Goal: Navigation & Orientation: Find specific page/section

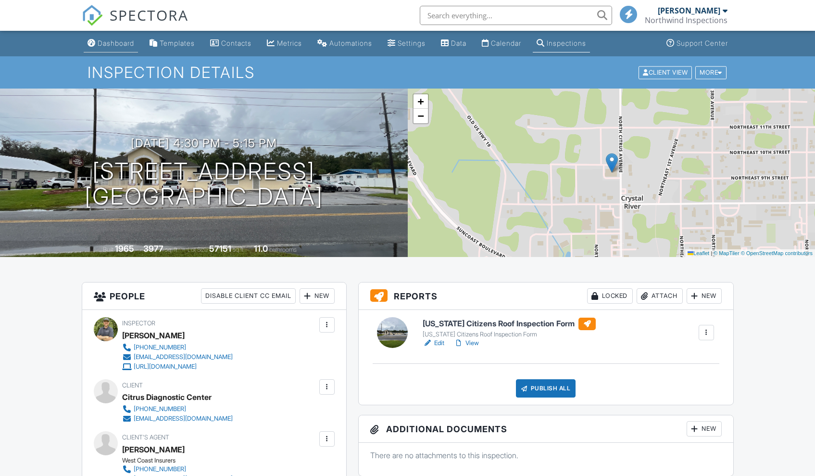
click at [126, 46] on div "Dashboard" at bounding box center [116, 43] width 37 height 8
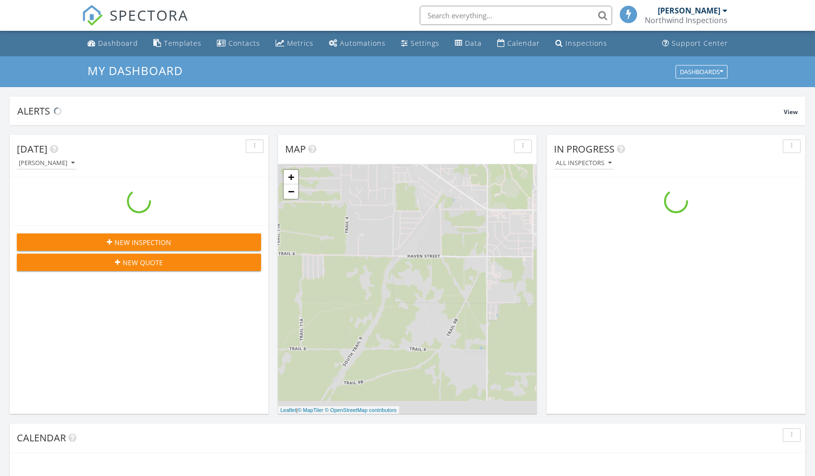
scroll to position [890, 830]
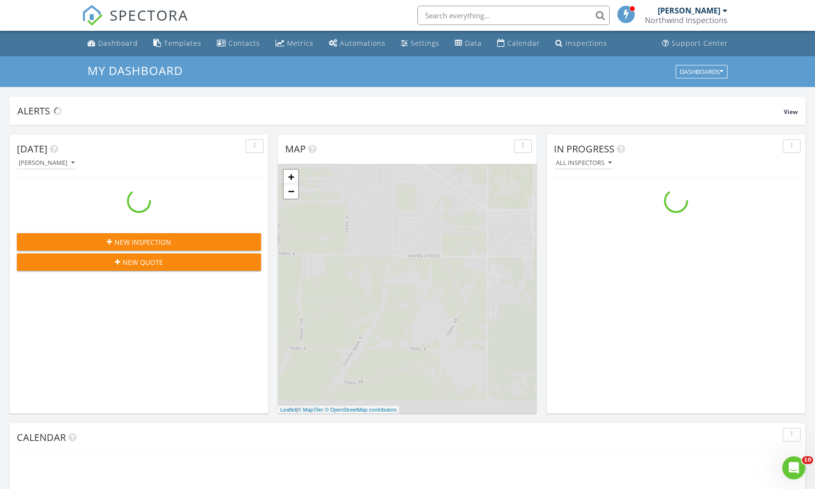
scroll to position [890, 830]
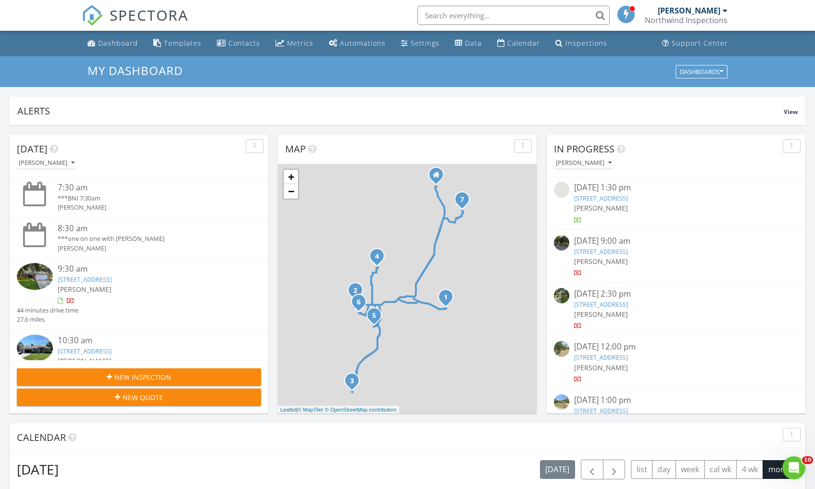
click at [112, 277] on link "[STREET_ADDRESS]" at bounding box center [85, 279] width 54 height 9
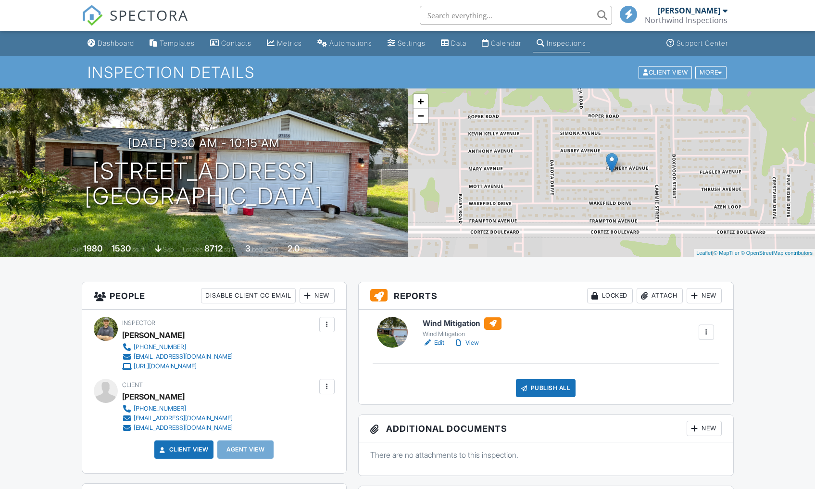
click at [473, 344] on link "View" at bounding box center [466, 343] width 25 height 10
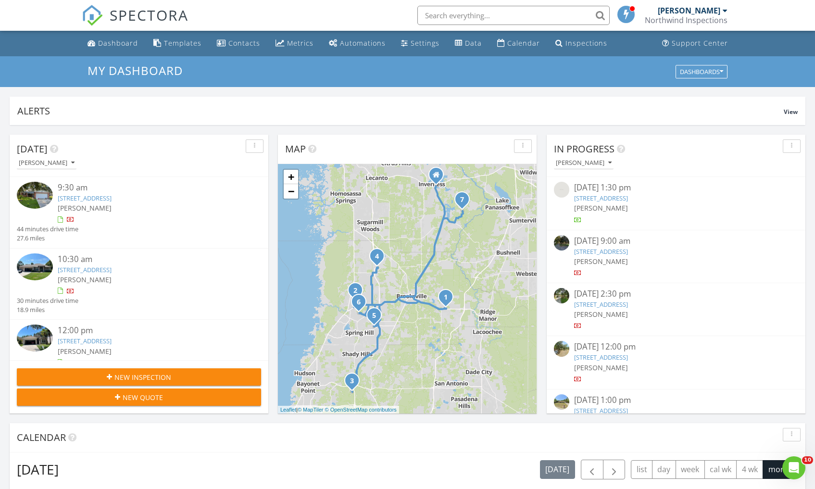
scroll to position [83, 0]
click at [112, 265] on link "10360 Desert Sparrow Ave, Spring Hill, FL 34613" at bounding box center [85, 268] width 54 height 9
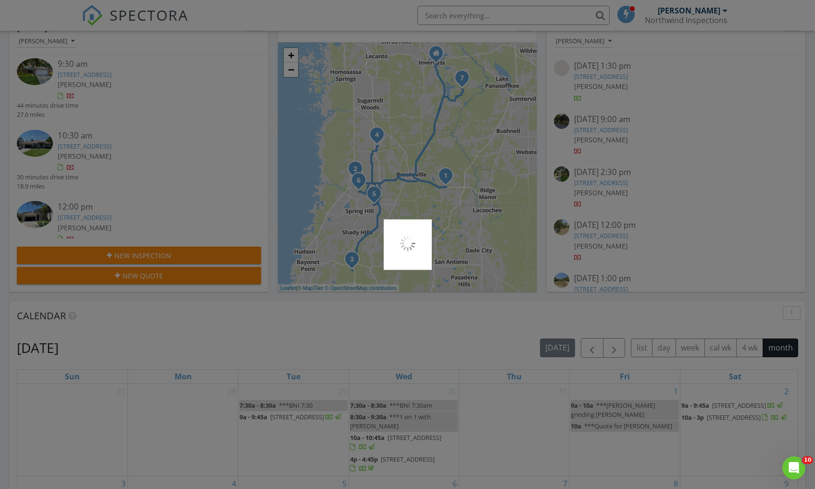
scroll to position [143, 0]
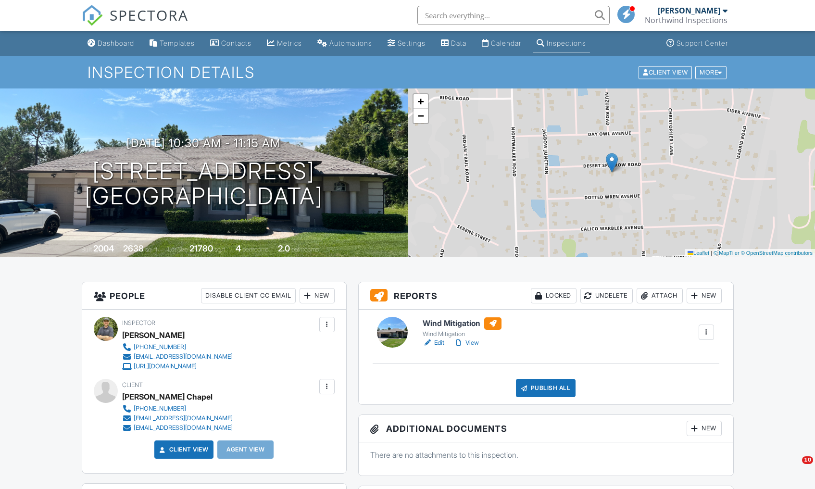
click at [471, 341] on link "View" at bounding box center [466, 343] width 25 height 10
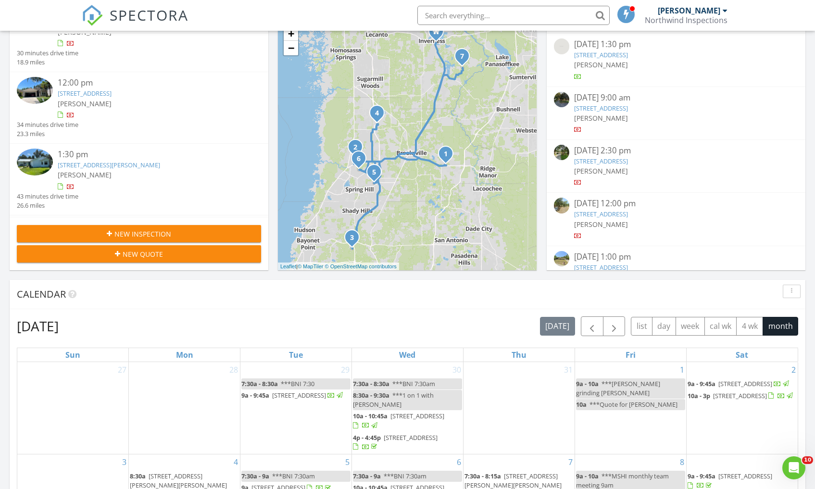
scroll to position [188, 0]
click at [112, 91] on link "10833 Tree Cactus Loop, Land O' Lakes, FL 34638" at bounding box center [85, 91] width 54 height 9
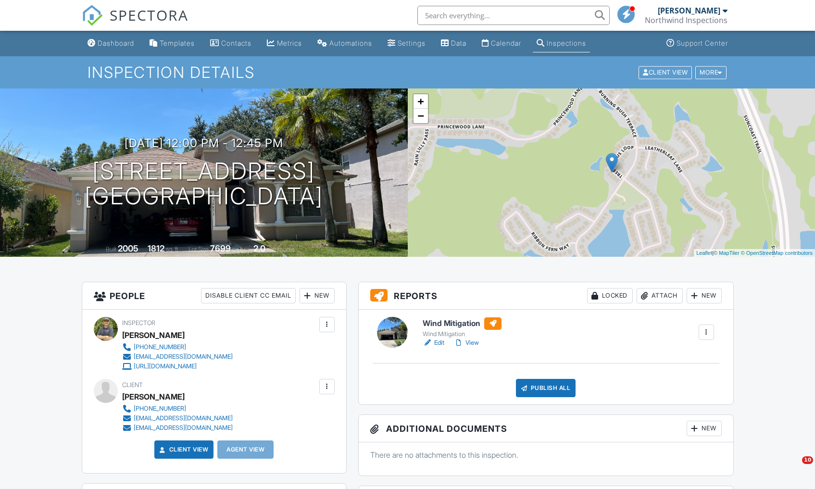
click at [475, 342] on link "View" at bounding box center [466, 343] width 25 height 10
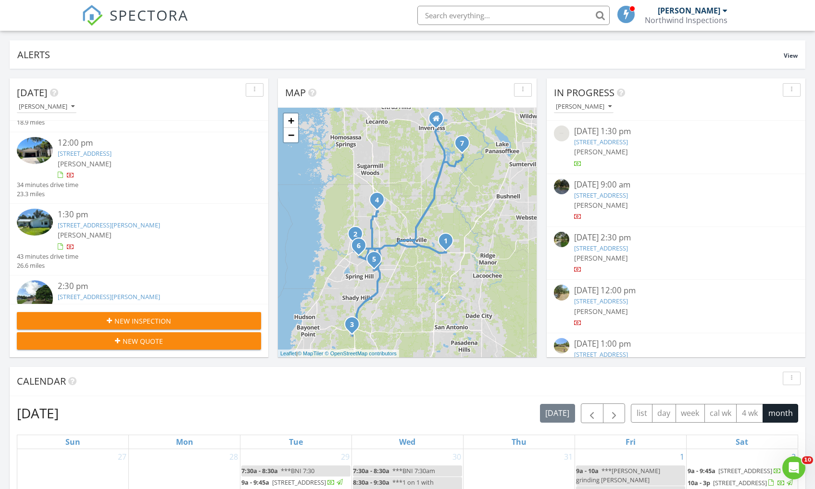
scroll to position [210, 0]
click at [112, 152] on link "10833 Tree Cactus Loop, Land O' Lakes, FL 34638" at bounding box center [85, 155] width 54 height 9
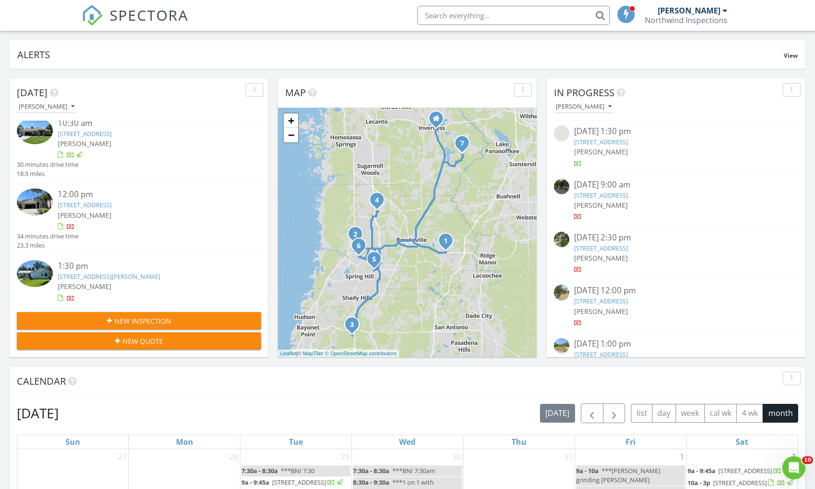
scroll to position [218, 0]
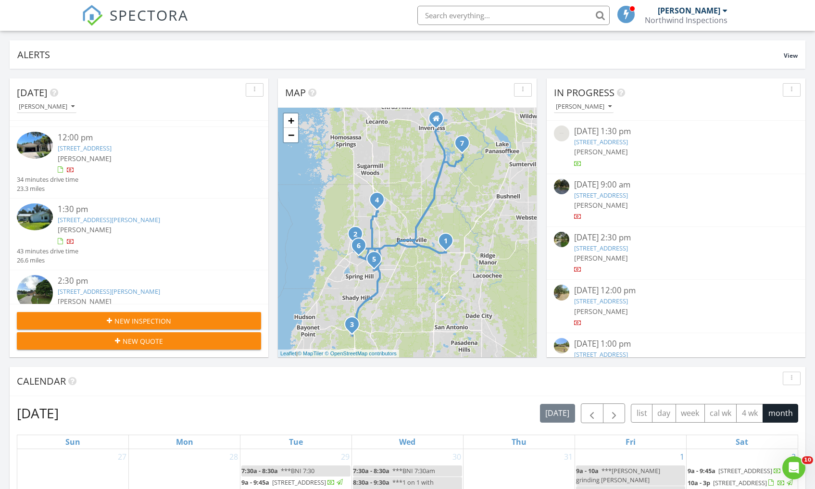
click at [149, 215] on link "[STREET_ADDRESS][PERSON_NAME]" at bounding box center [109, 219] width 102 height 9
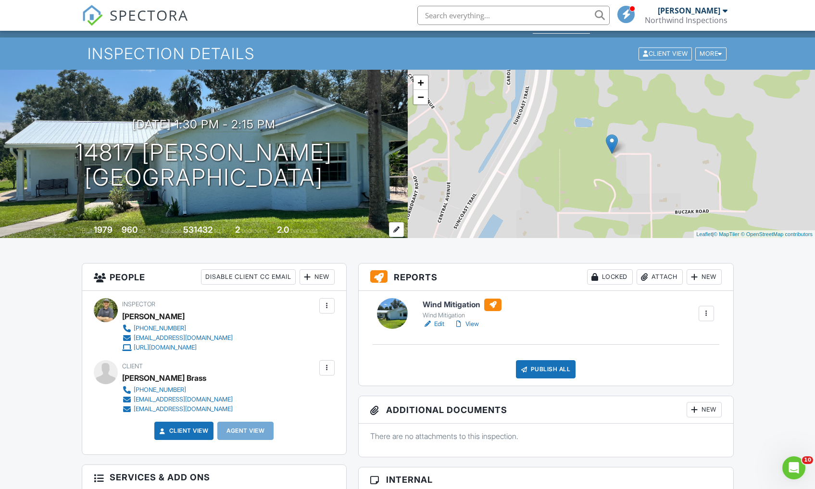
scroll to position [19, 0]
click at [473, 324] on link "View" at bounding box center [466, 324] width 25 height 10
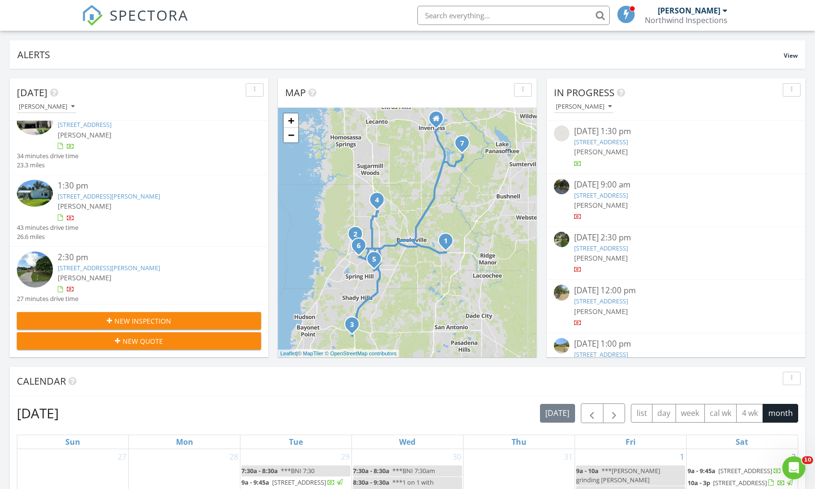
scroll to position [242, 0]
click at [113, 263] on link "14090 Oleta St, Spring Hill, FL 34609" at bounding box center [109, 267] width 102 height 9
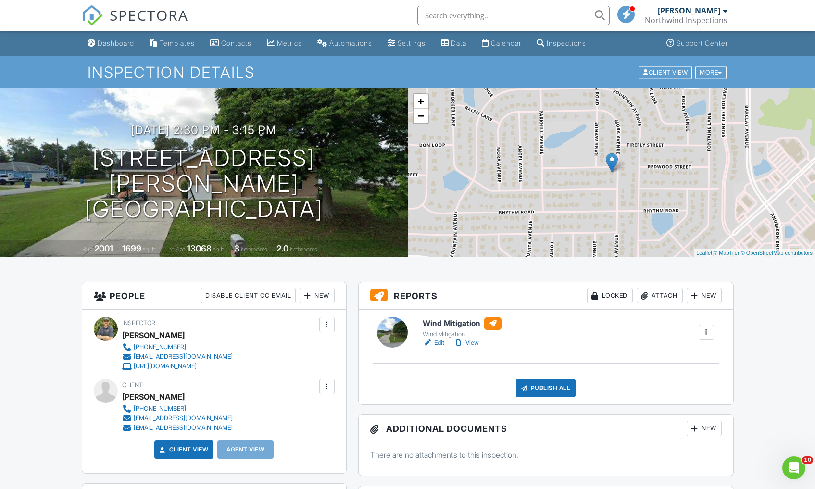
click at [473, 341] on link "View" at bounding box center [466, 343] width 25 height 10
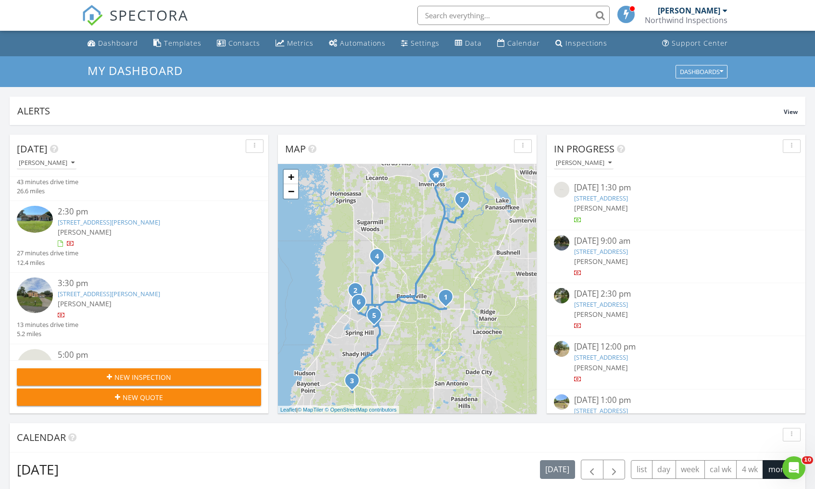
scroll to position [341, 0]
click at [155, 291] on link "5411 Elwood Rd, Spring Hill, FL 34608" at bounding box center [109, 295] width 102 height 9
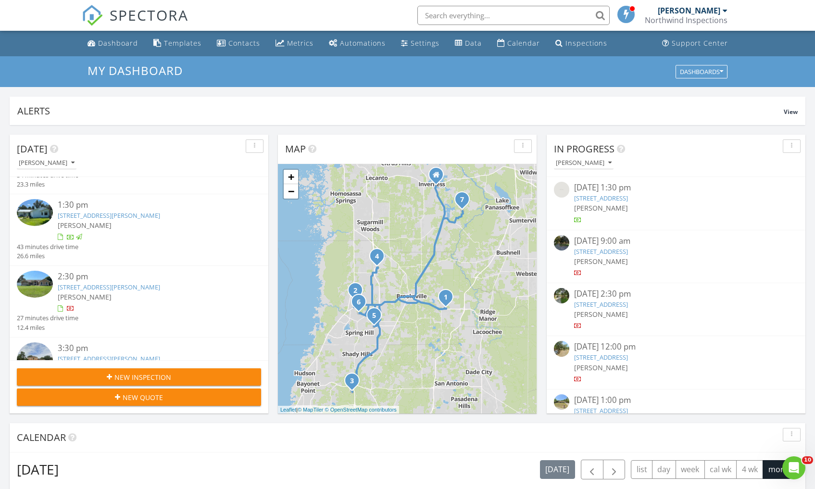
scroll to position [286, 0]
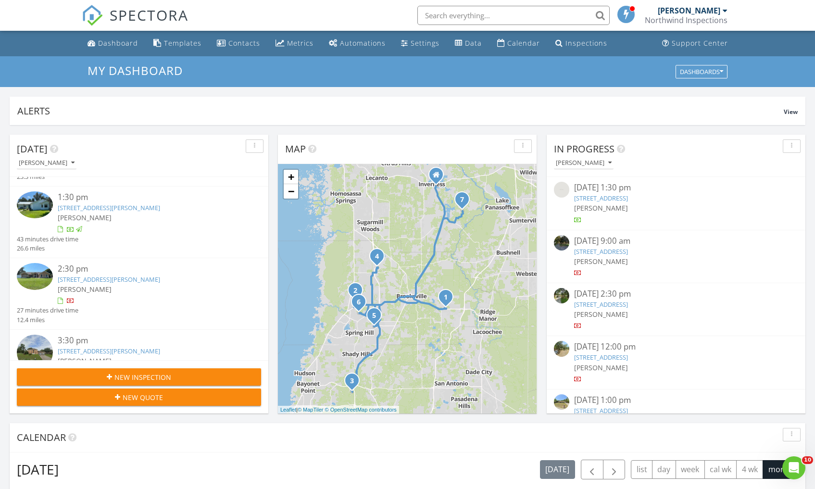
click at [126, 275] on link "[STREET_ADDRESS][PERSON_NAME]" at bounding box center [109, 279] width 102 height 9
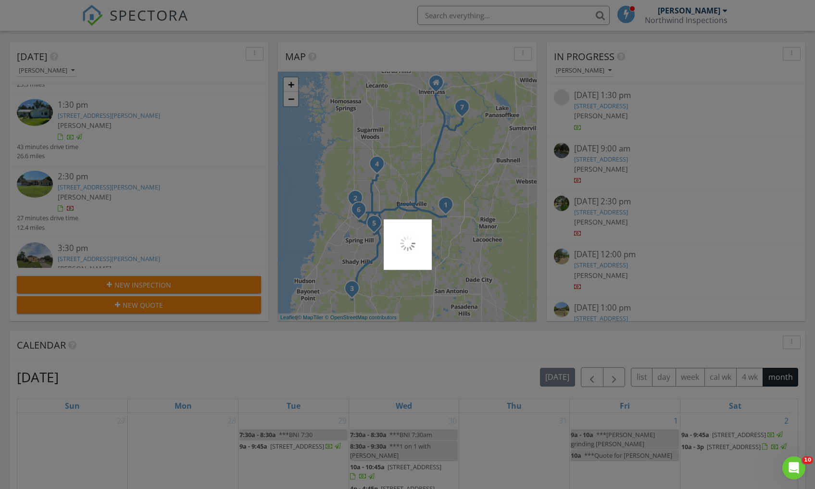
scroll to position [96, 0]
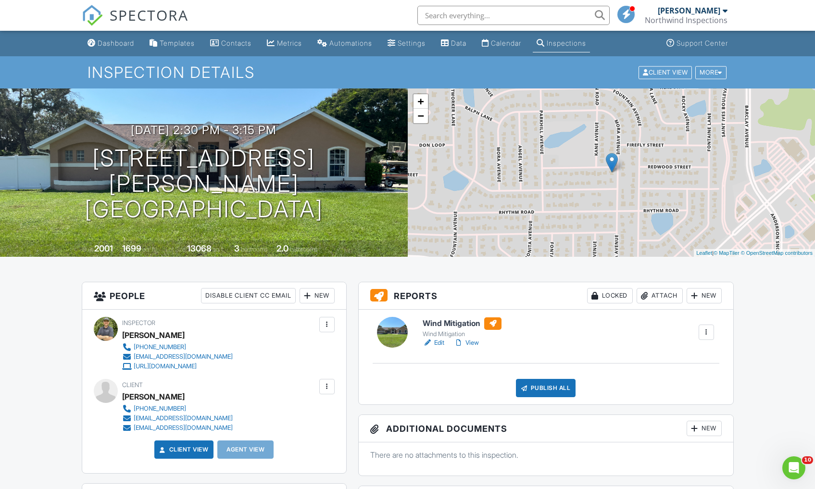
click at [478, 348] on div "Wind Mitigation Wind Mitigation Edit View Quick Publish Copy Delete Publish All…" at bounding box center [546, 357] width 375 height 95
click at [477, 345] on link "View" at bounding box center [466, 343] width 25 height 10
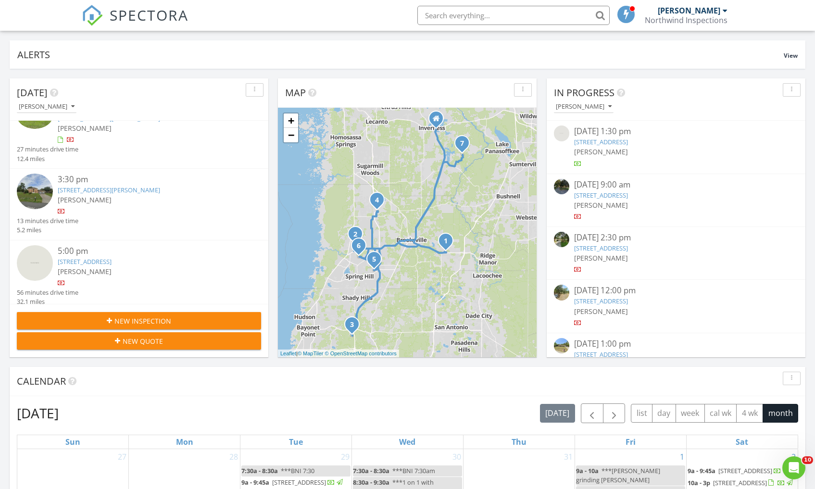
scroll to position [390, 0]
